Goal: Task Accomplishment & Management: Contribute content

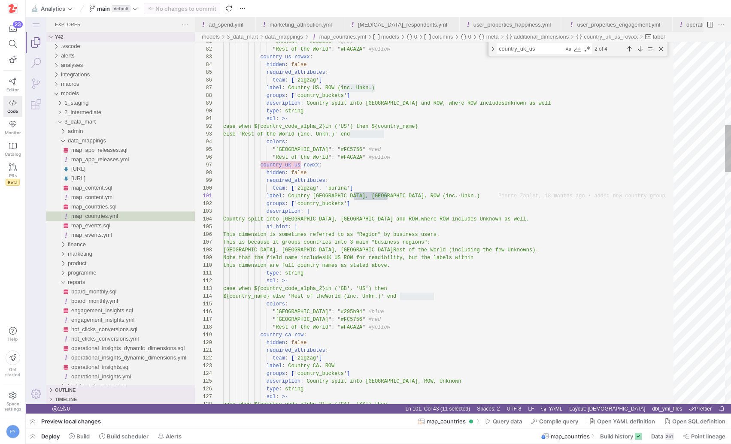
scroll to position [0, 131]
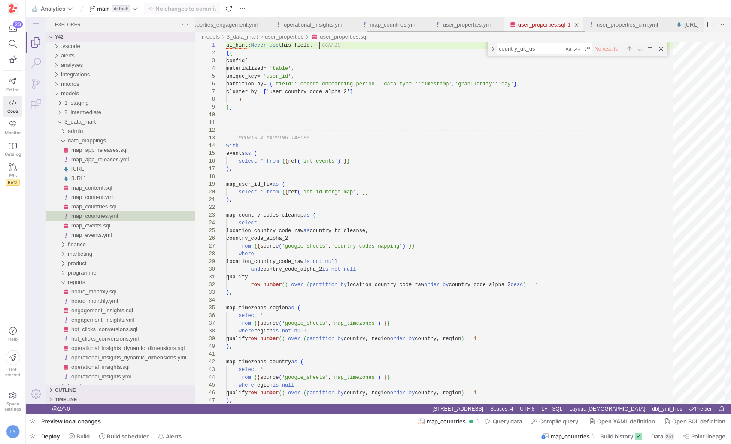
click at [547, 22] on link "user_properties.sql" at bounding box center [542, 24] width 48 height 6
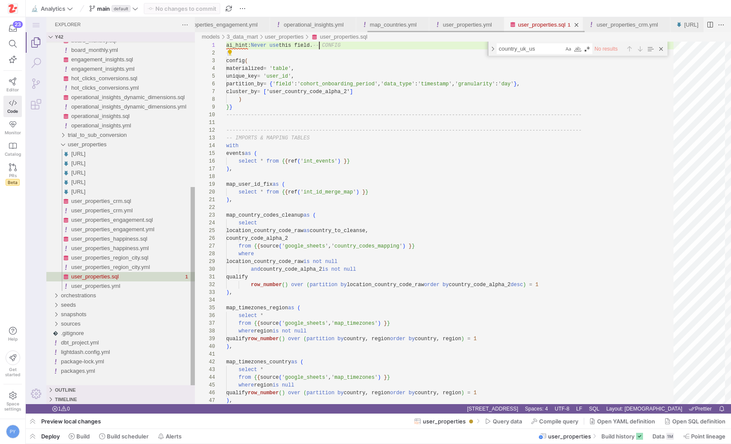
scroll to position [0, 93]
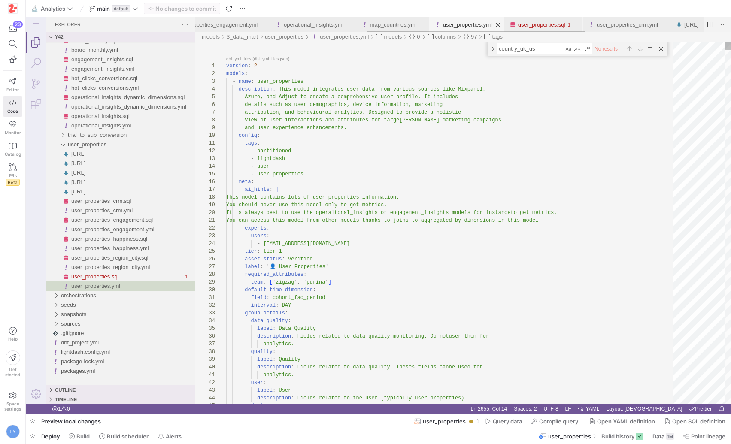
click at [489, 25] on link "user_properties.yml" at bounding box center [467, 24] width 49 height 6
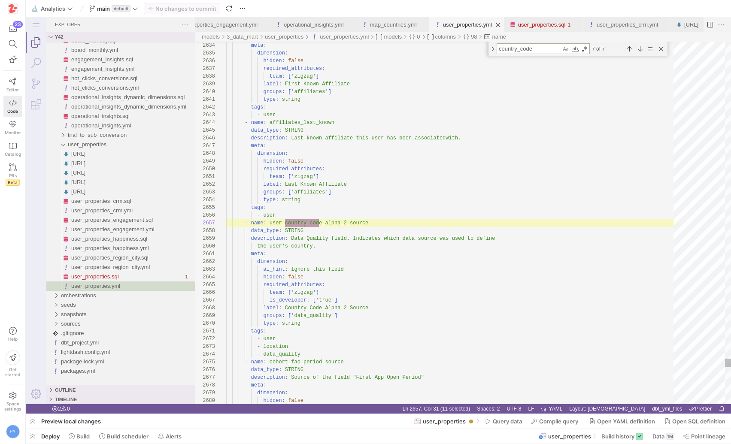
scroll to position [31, 96]
type textarea "country_code"
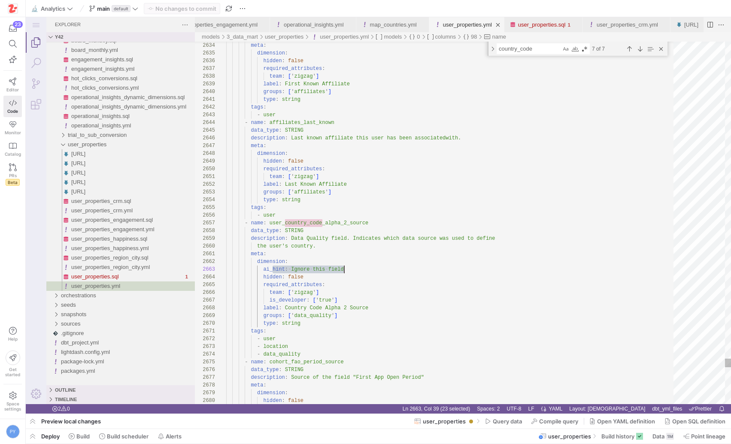
scroll to position [15, 118]
drag, startPoint x: 275, startPoint y: 267, endPoint x: 401, endPoint y: 270, distance: 125.9
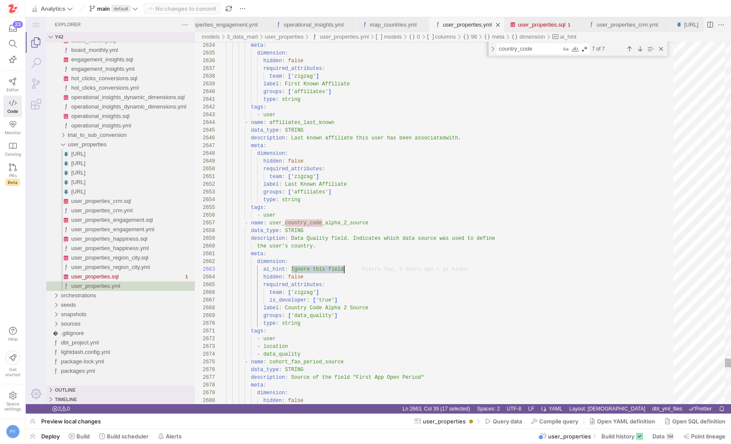
drag, startPoint x: 292, startPoint y: 269, endPoint x: 350, endPoint y: 269, distance: 58.8
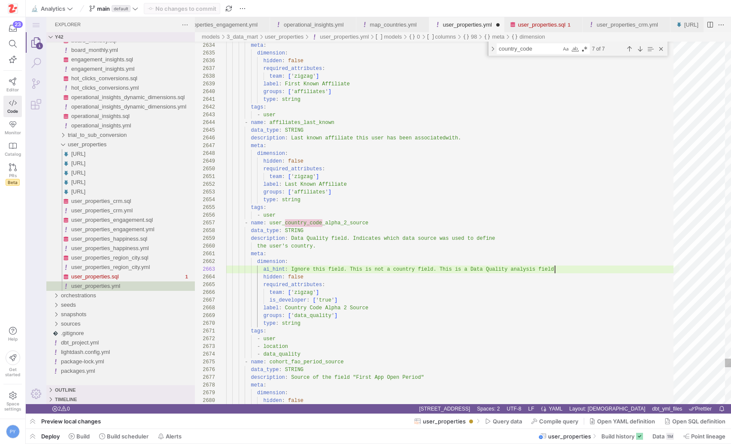
scroll to position [15, 331]
type textarea "meta: dimension: ai_hint: Ignore this field. This is not a country field. This …"
click at [182, 12] on span "Commit & push (1)" at bounding box center [185, 8] width 49 height 7
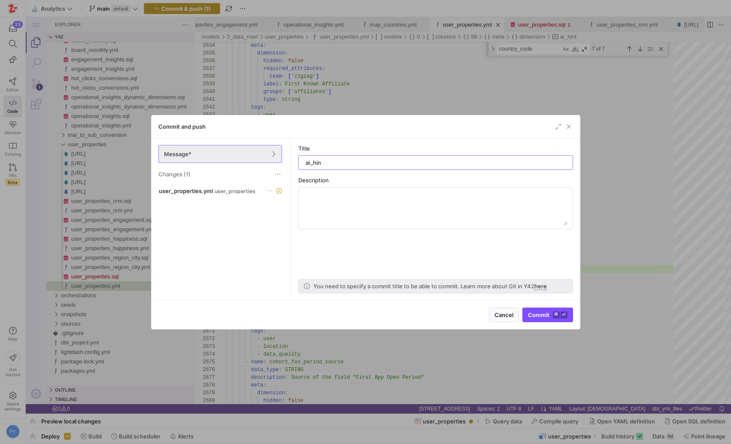
type input "ai_hint"
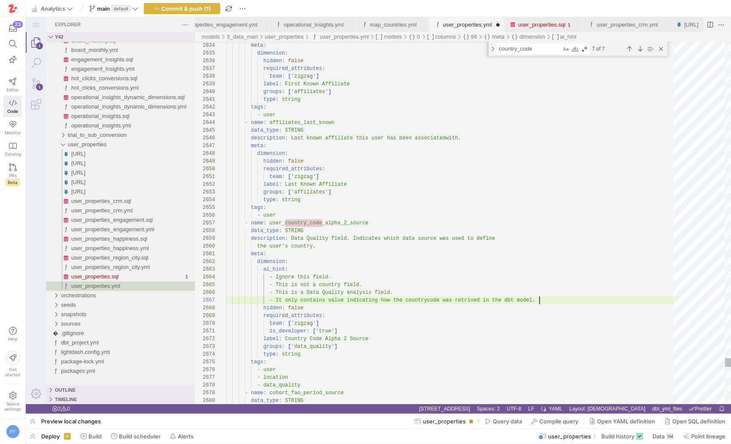
scroll to position [46, 313]
type textarea "meta: dimension: ai_hint: - Ignore this field. - This is not a country field. -…"
click at [177, 10] on span "Commit & push (1)" at bounding box center [185, 8] width 49 height 7
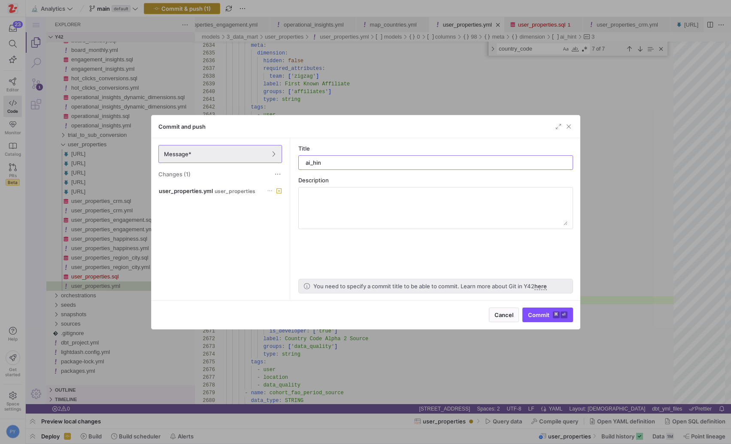
type input "ai_hint"
